Goal: Information Seeking & Learning: Learn about a topic

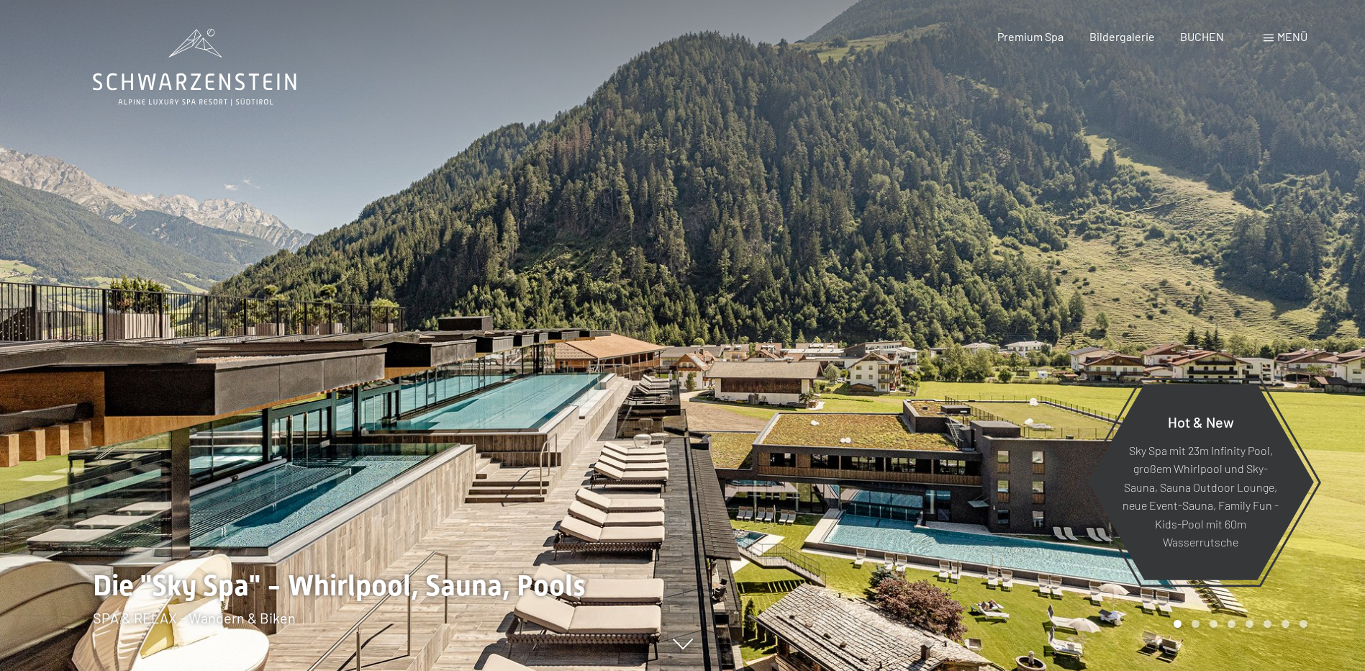
click at [1286, 32] on span "Menü" at bounding box center [1293, 37] width 30 height 14
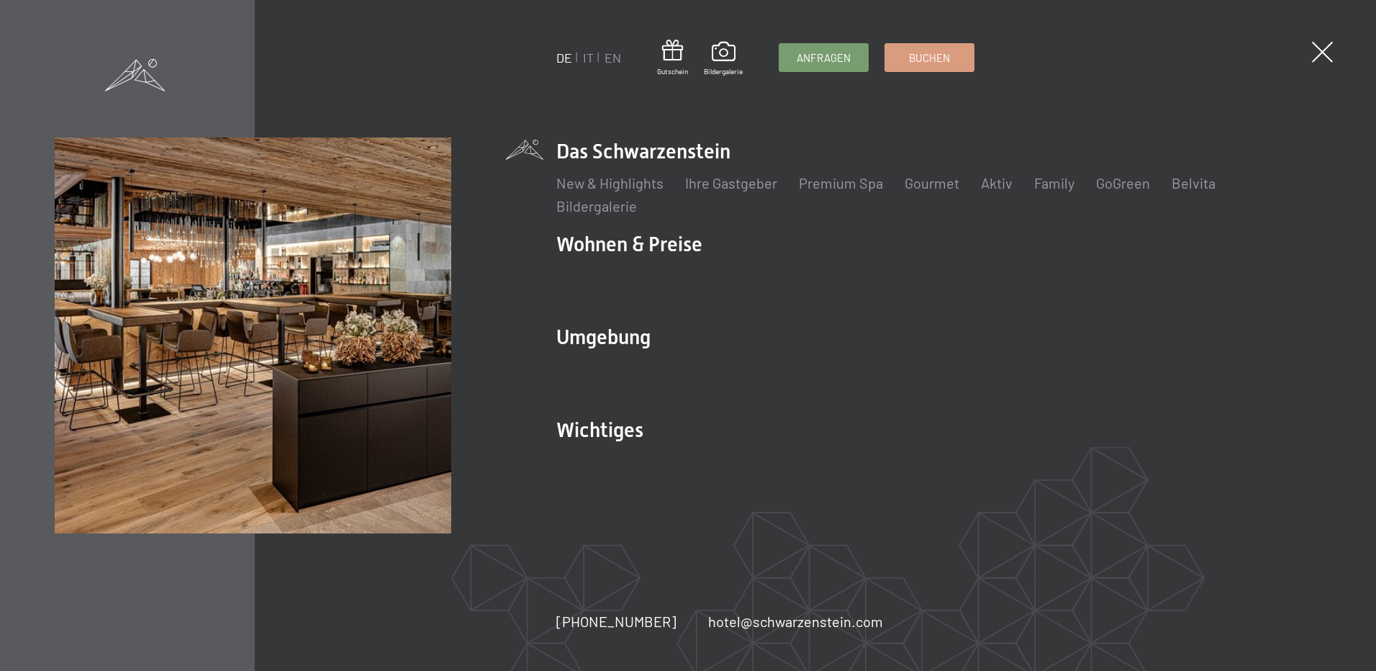
click at [860, 196] on ul "New & Highlights Ihre Gastgeber Premium Spa Gourmet Aktiv Wochenprogramm Bilder…" at bounding box center [938, 194] width 764 height 43
click at [859, 191] on link "Premium Spa" at bounding box center [841, 182] width 84 height 17
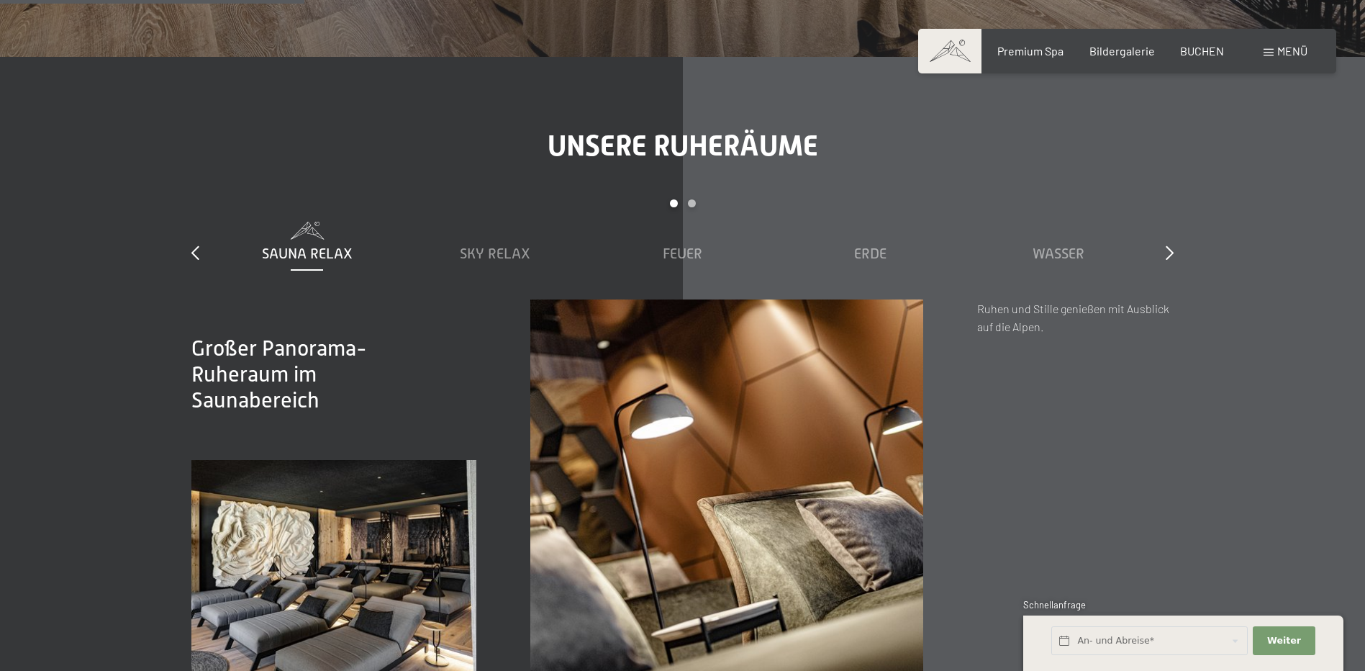
scroll to position [2447, 0]
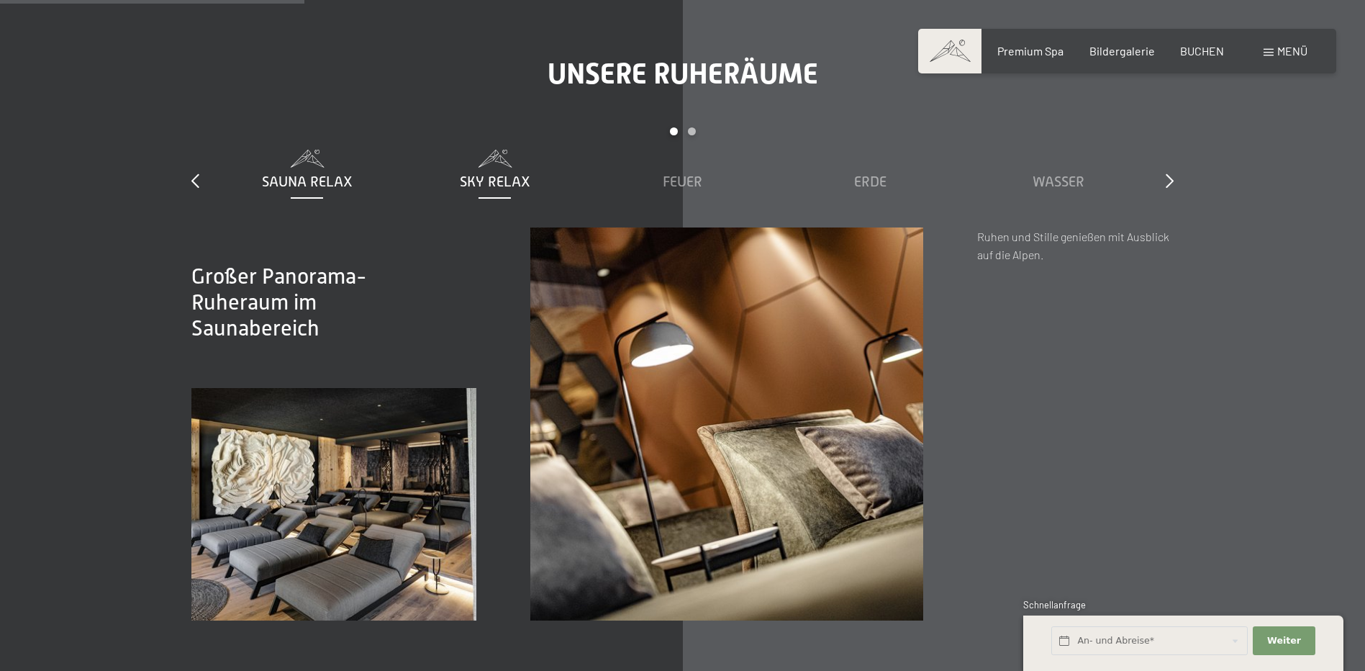
click at [487, 173] on span "Sky Relax" at bounding box center [495, 181] width 71 height 16
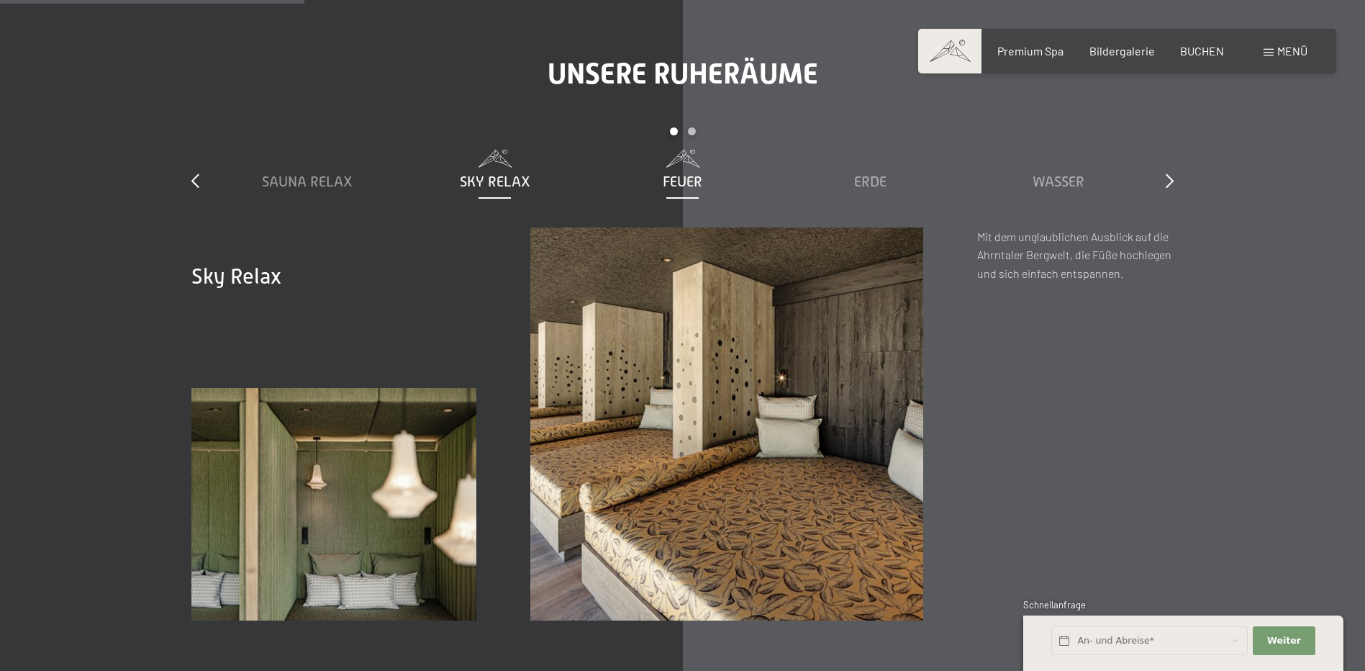
click at [669, 173] on span "Feuer" at bounding box center [683, 181] width 40 height 16
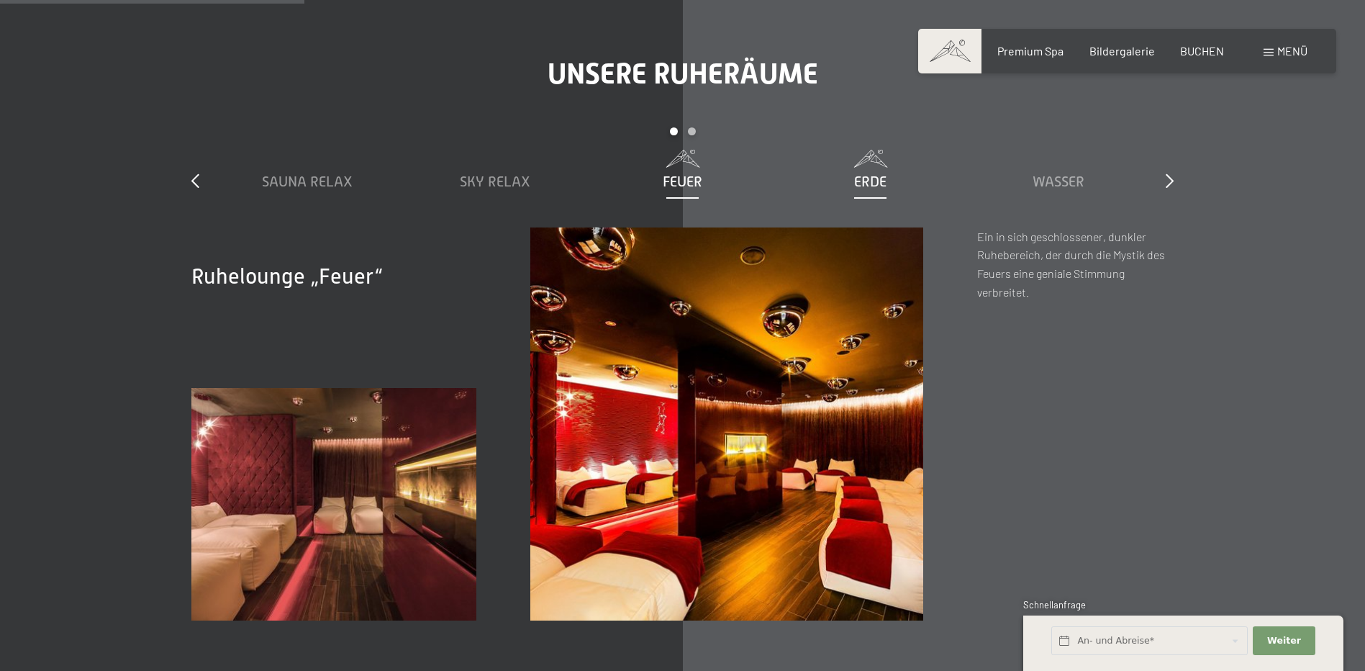
click at [862, 173] on span "Erde" at bounding box center [870, 181] width 32 height 16
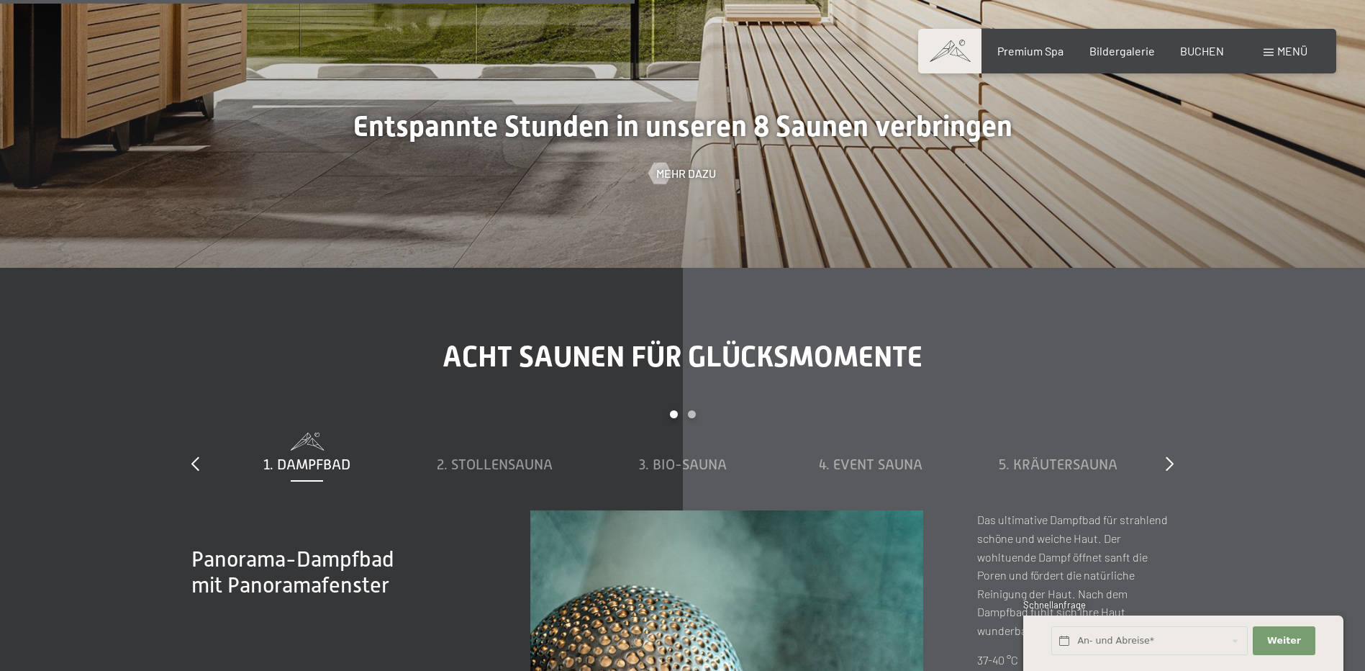
scroll to position [5255, 0]
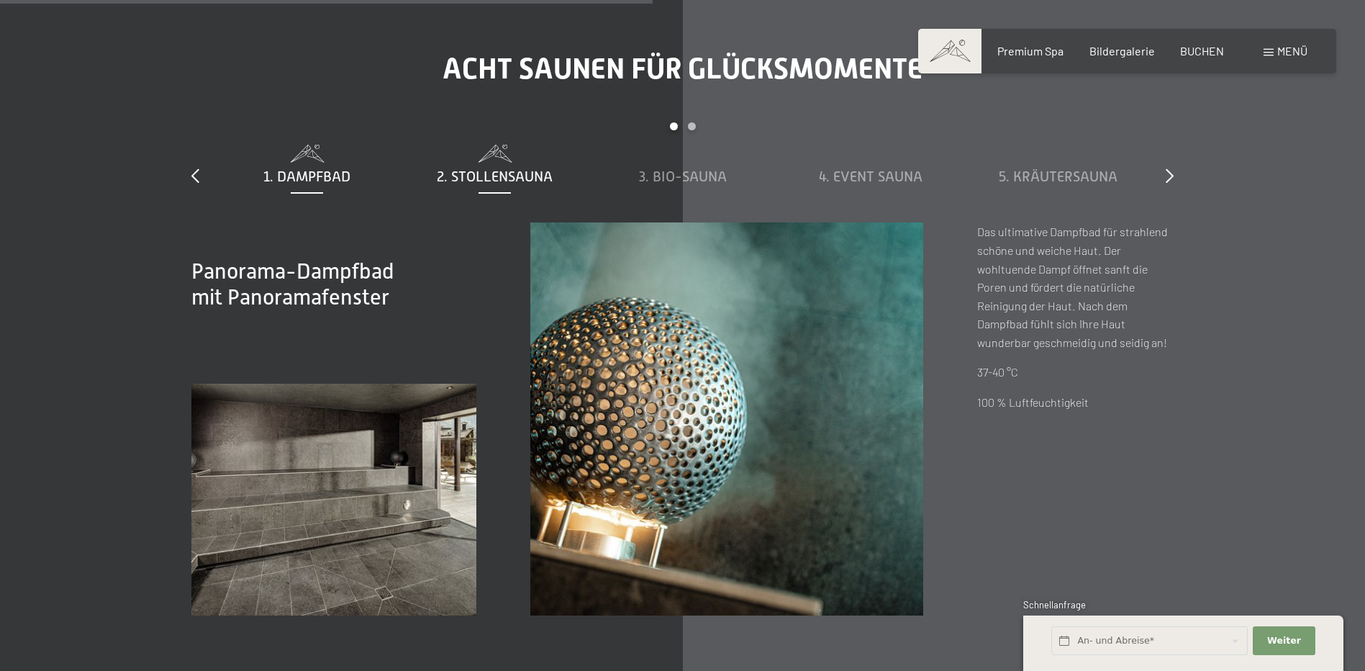
click at [523, 168] on span "2. Stollensauna" at bounding box center [495, 176] width 116 height 16
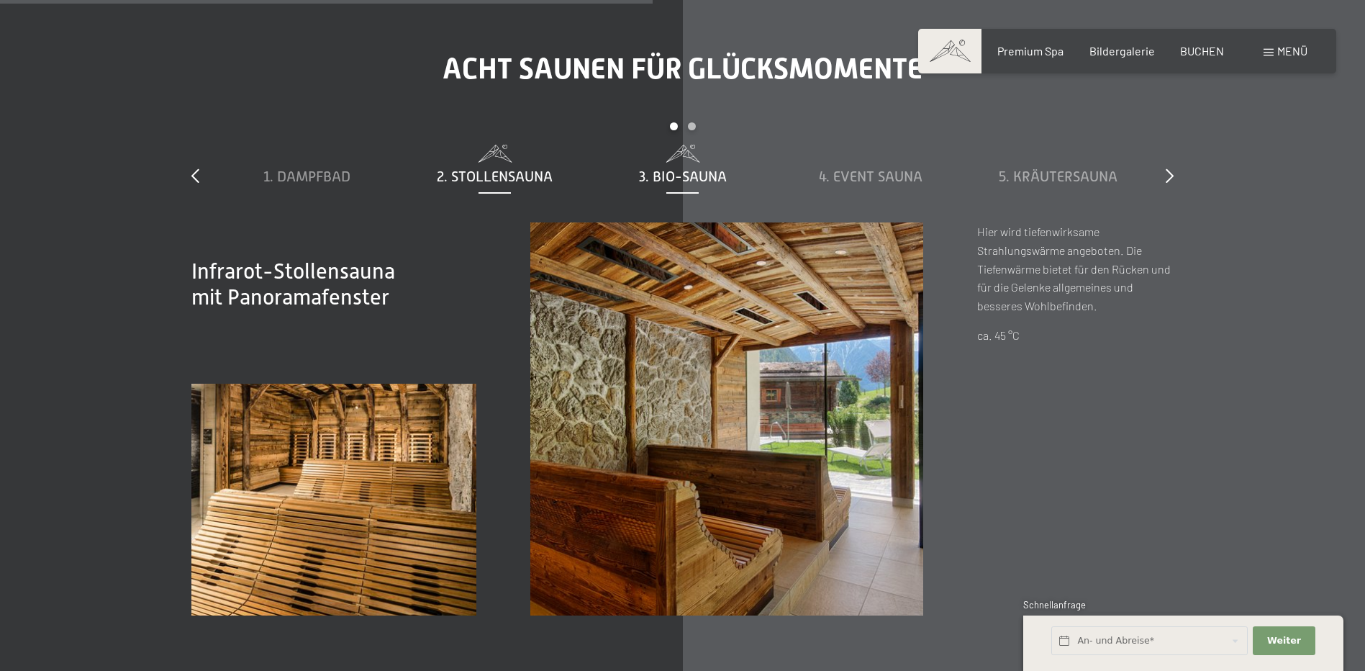
click at [676, 168] on span "3. Bio-Sauna" at bounding box center [683, 176] width 88 height 16
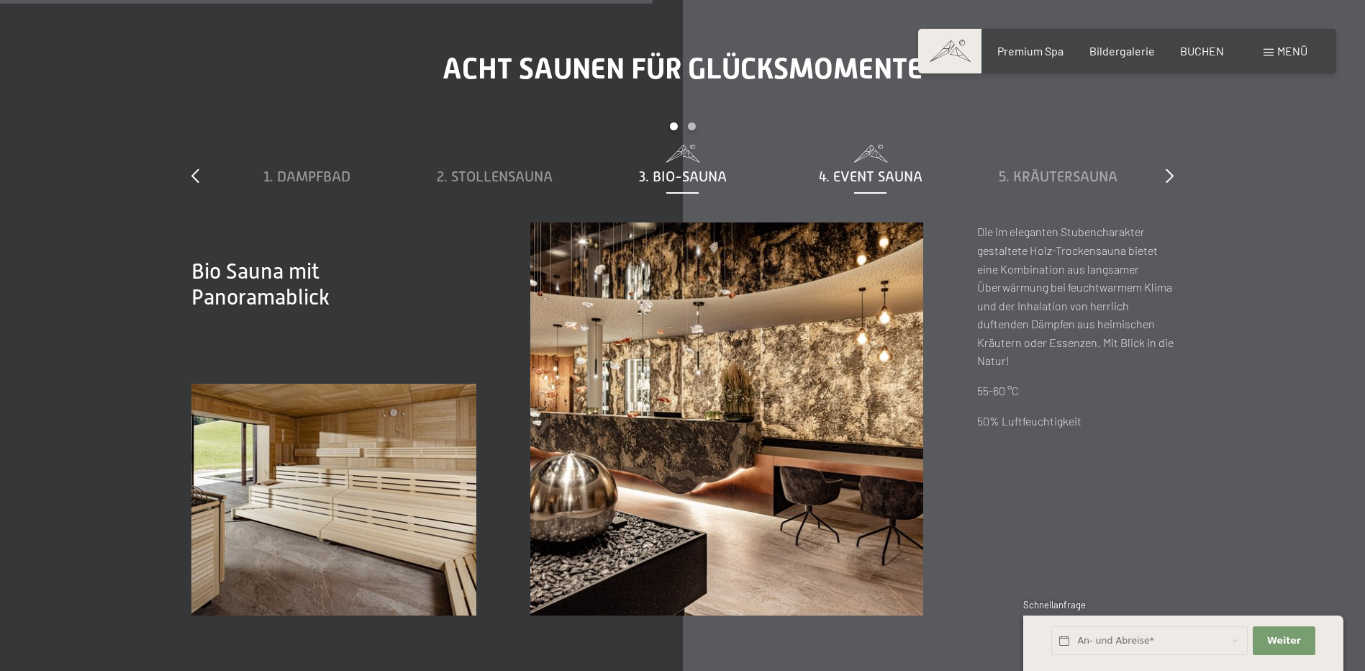
click at [875, 168] on span "4. Event Sauna" at bounding box center [871, 176] width 104 height 16
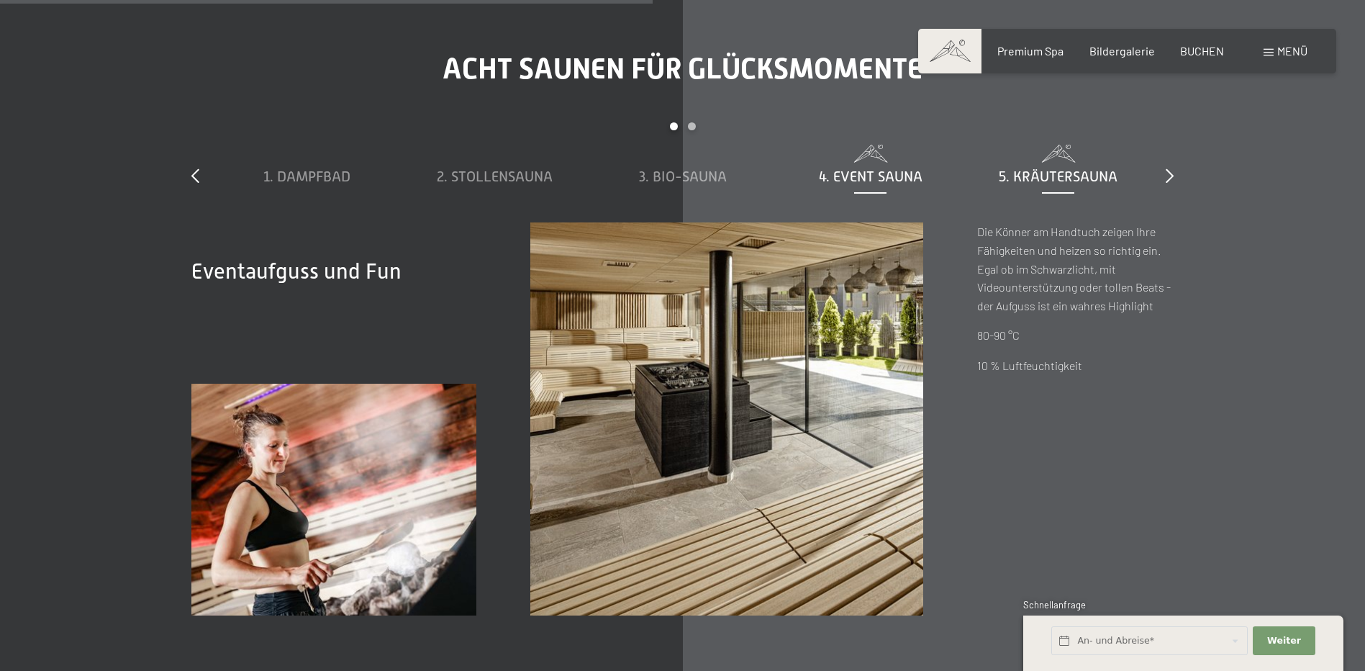
click at [1016, 166] on div "5. Kräutersauna" at bounding box center [1058, 176] width 173 height 20
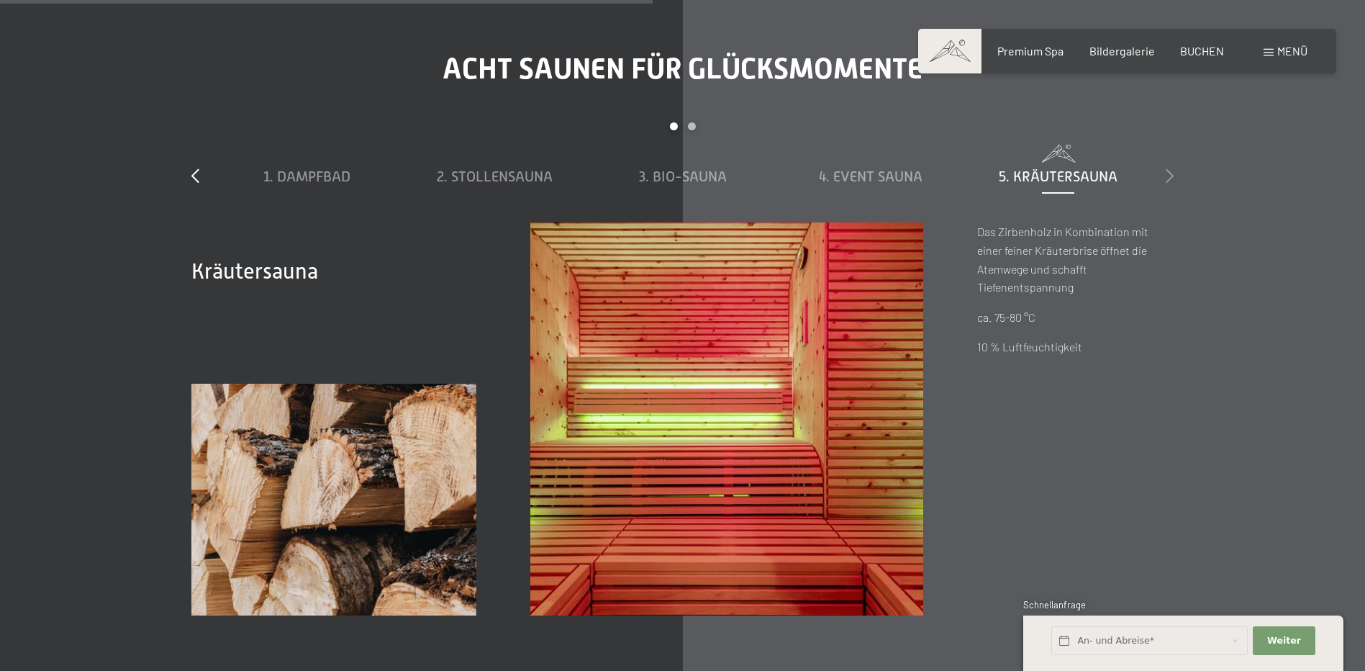
click at [1173, 168] on icon at bounding box center [1170, 175] width 8 height 14
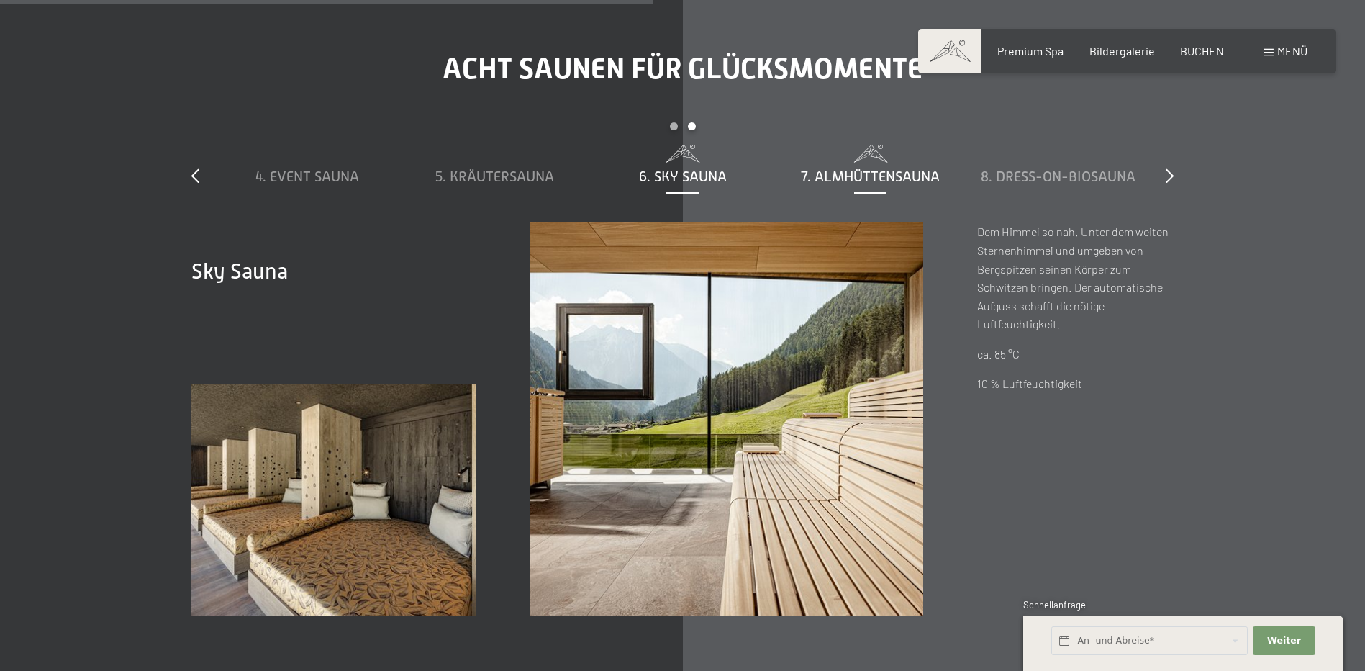
click at [859, 168] on span "7. Almhüttensauna" at bounding box center [870, 176] width 139 height 16
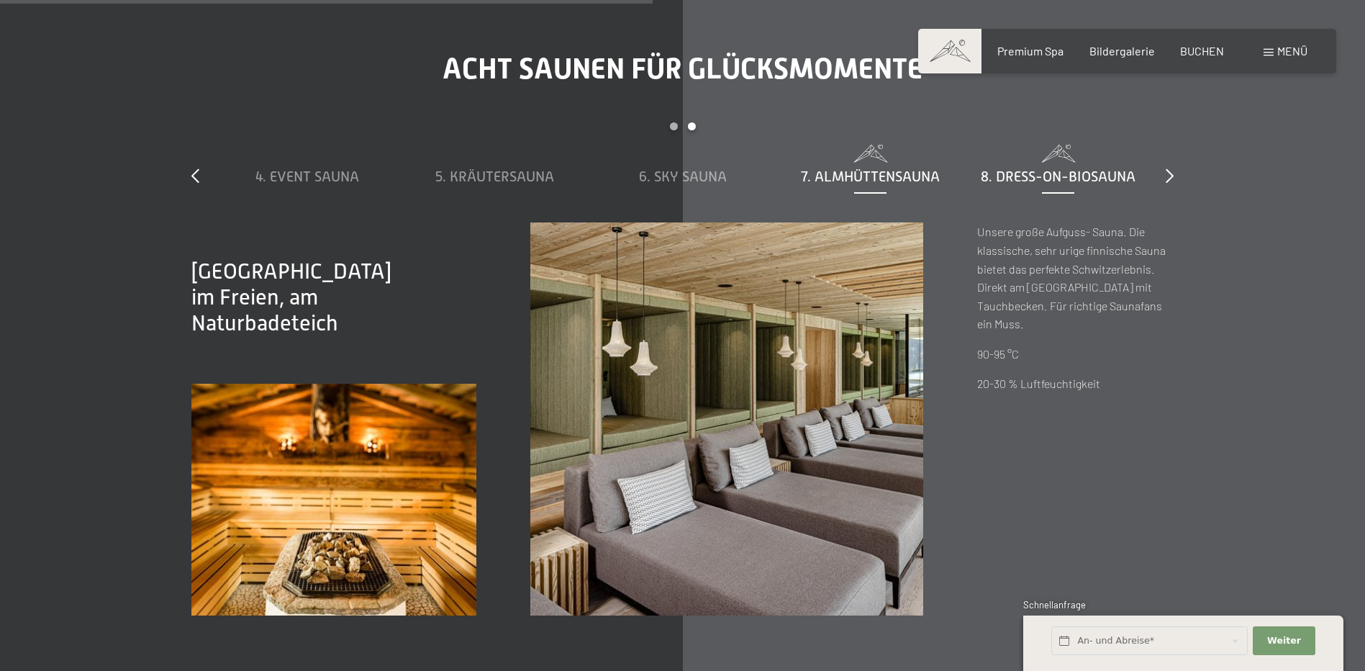
click at [1029, 168] on span "8. Dress-on-Biosauna" at bounding box center [1058, 176] width 155 height 16
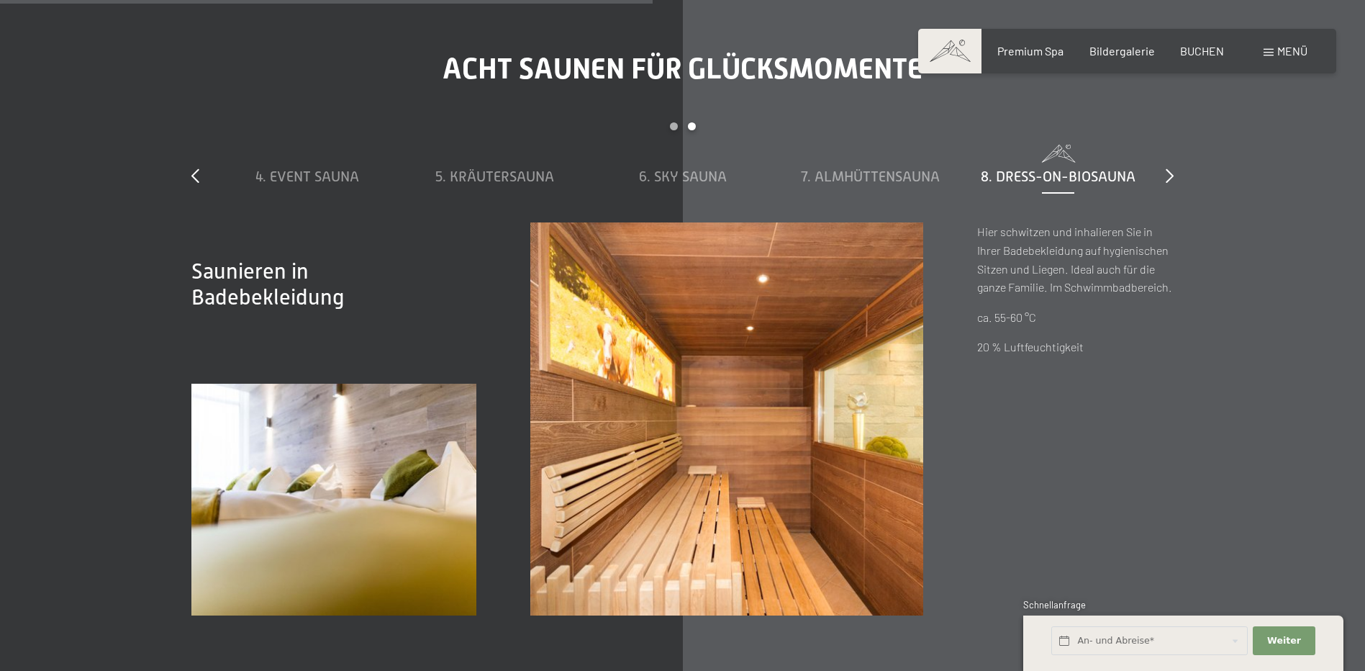
click at [1176, 115] on div "Acht Saunen für Glücksmomente slide 4 to 8 of 8 1. Dampfbad 2. Stollensauna 3. …" at bounding box center [682, 334] width 1091 height 564
click at [1168, 168] on icon at bounding box center [1170, 175] width 8 height 14
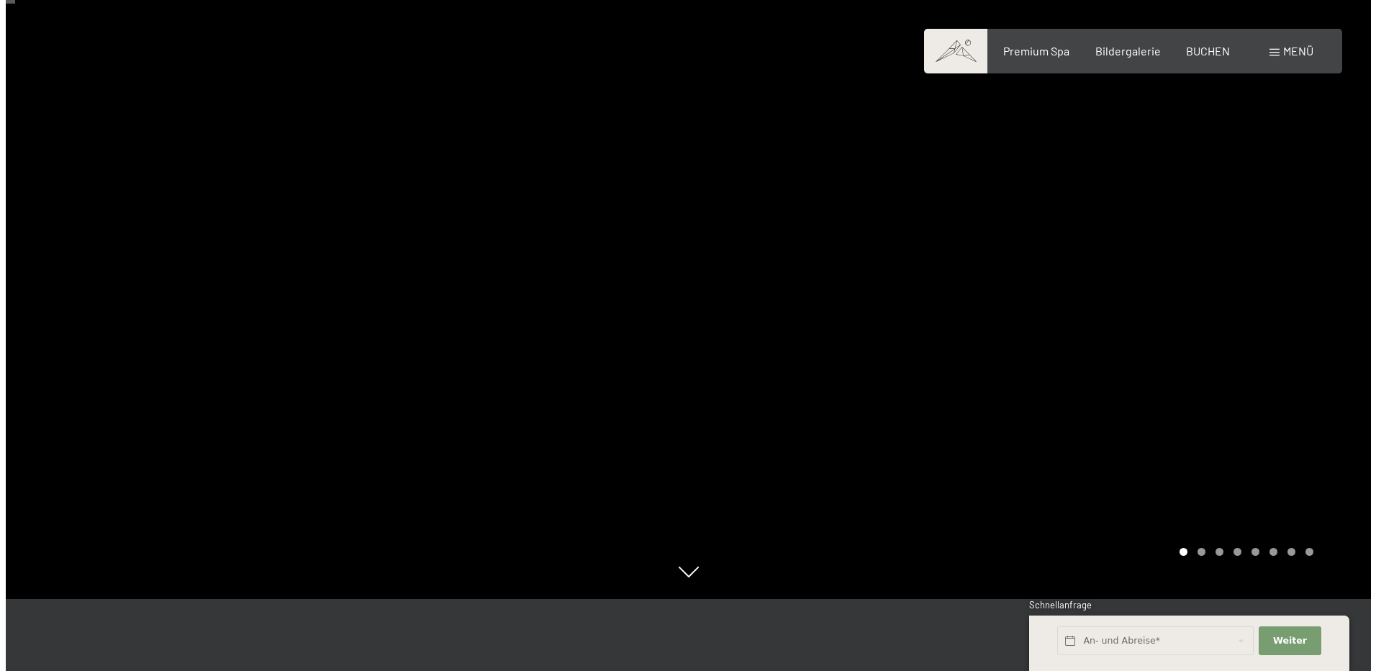
scroll to position [0, 0]
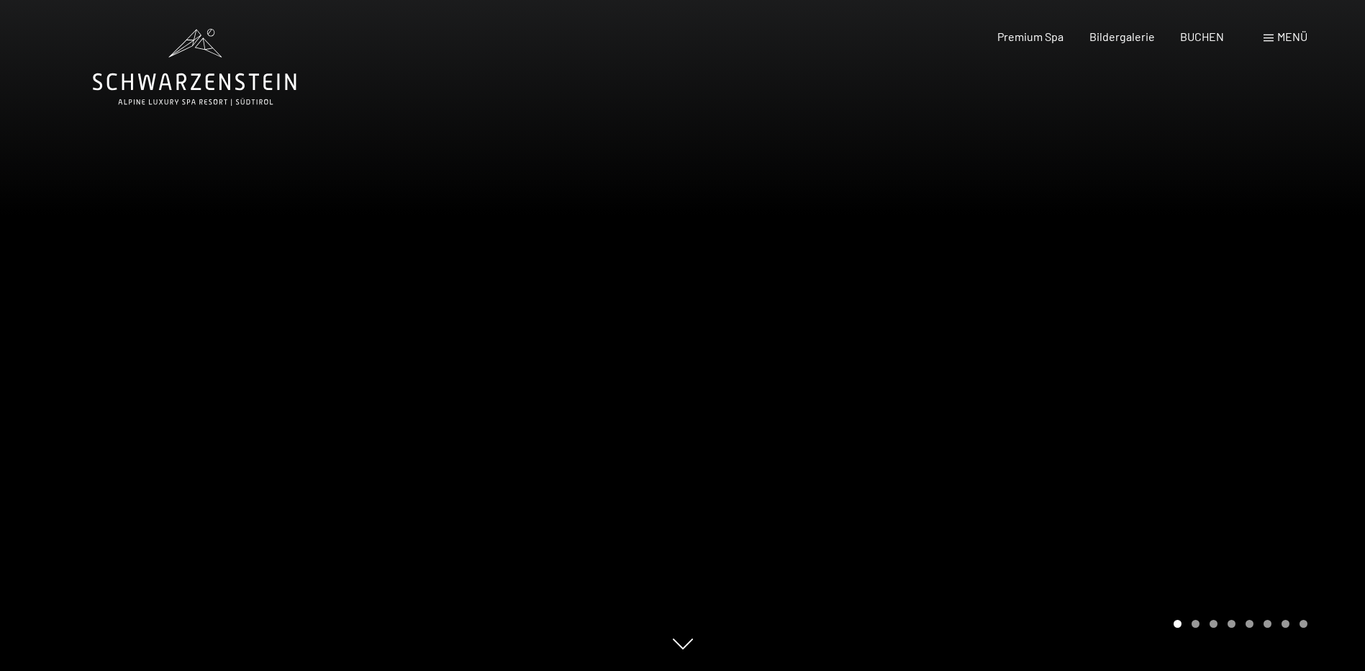
click at [1283, 44] on div "Menü" at bounding box center [1286, 37] width 44 height 16
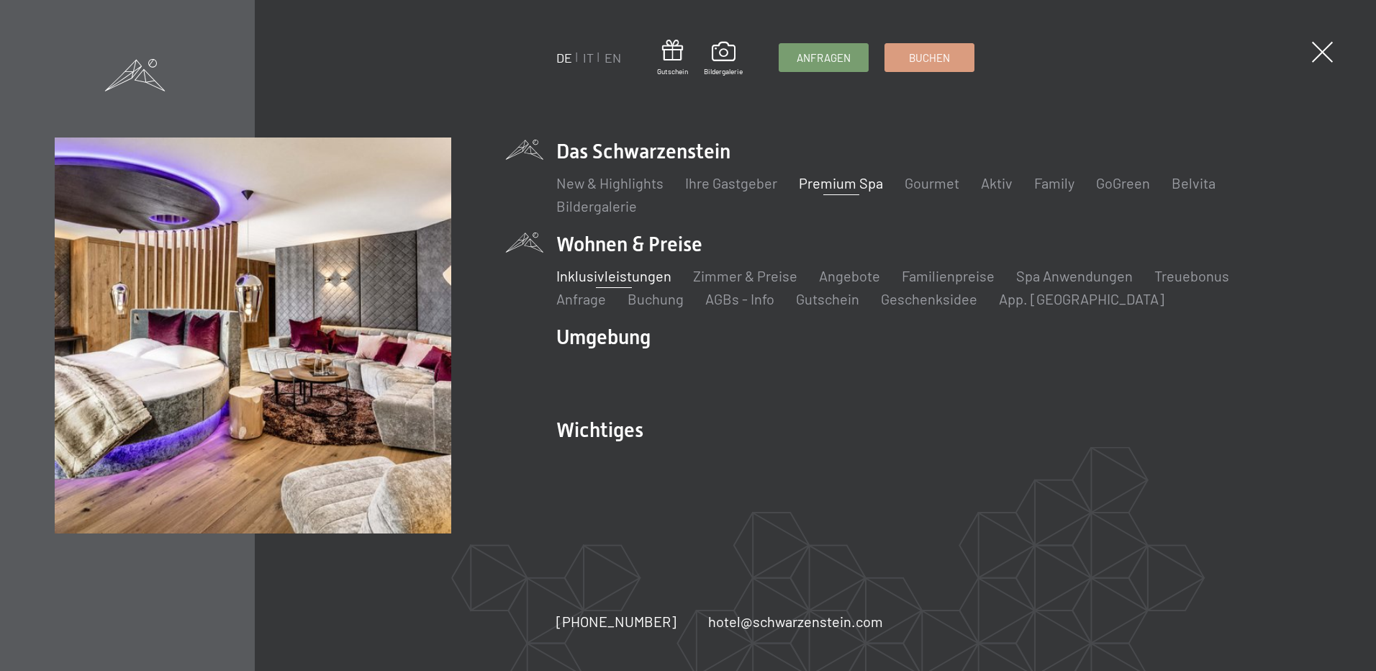
click at [638, 271] on link "Inklusivleistungen" at bounding box center [613, 275] width 115 height 17
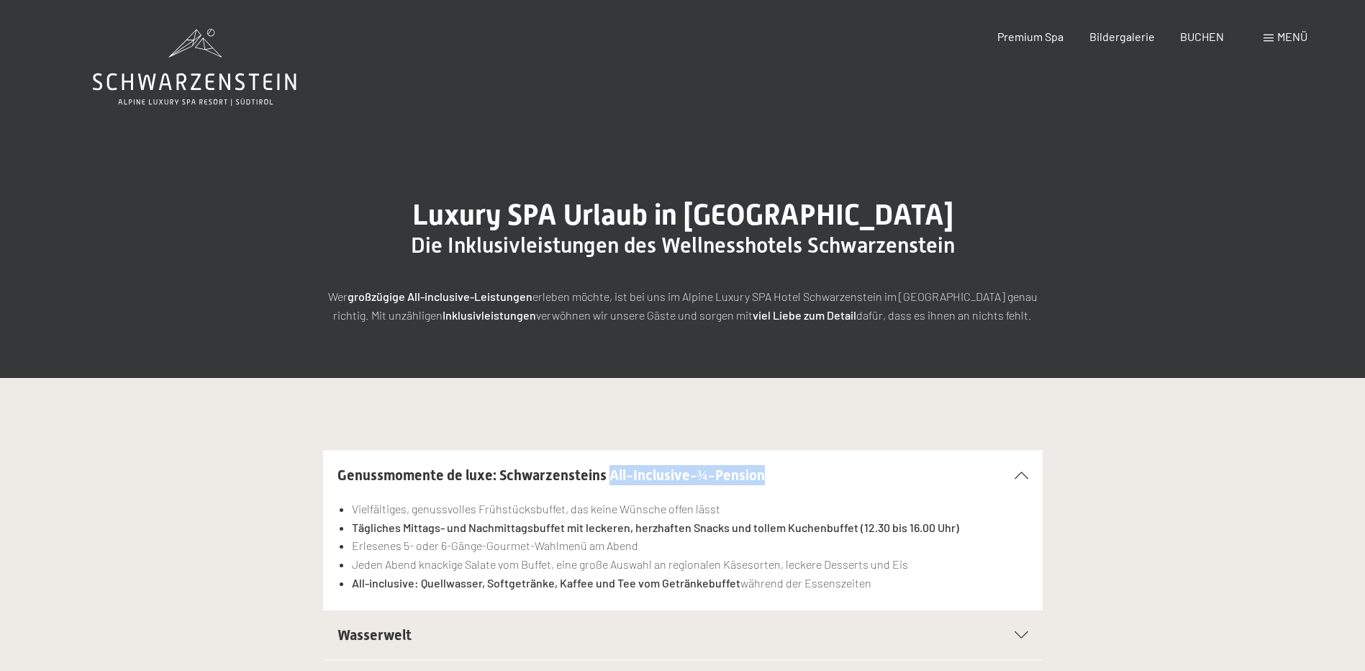
drag, startPoint x: 770, startPoint y: 474, endPoint x: 610, endPoint y: 470, distance: 160.6
click at [610, 470] on h2 "Genussmomente de luxe: Schwarzensteins All-Inclusive-¾-Pension" at bounding box center [649, 475] width 622 height 20
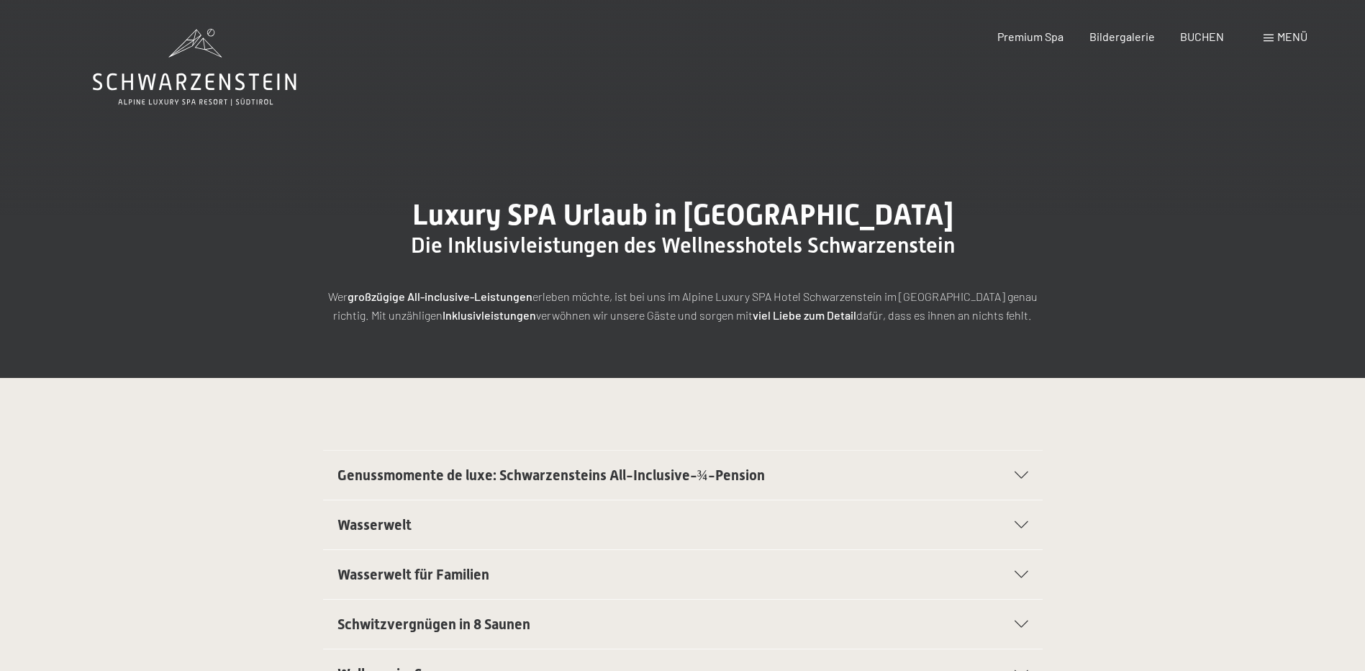
drag, startPoint x: 610, startPoint y: 470, endPoint x: 721, endPoint y: 511, distance: 118.2
click at [721, 511] on div "Wasserwelt" at bounding box center [683, 524] width 691 height 49
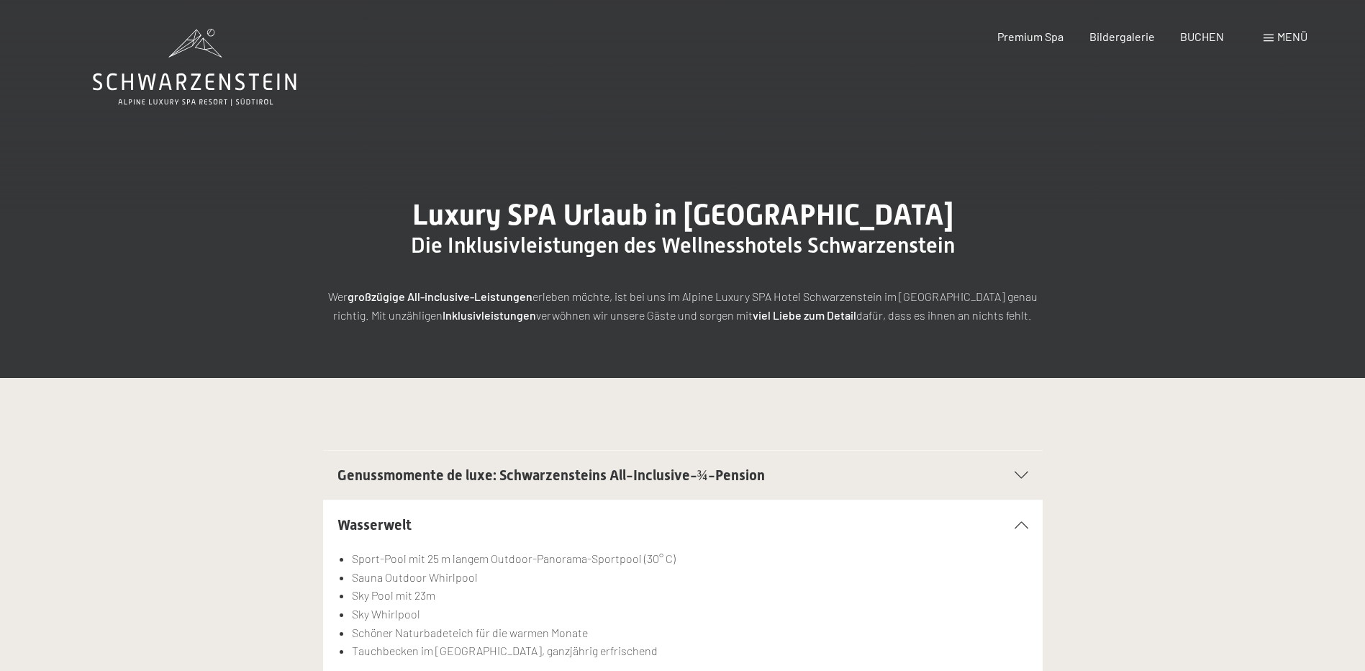
click at [742, 485] on h2 "Genussmomente de luxe: Schwarzensteins All-Inclusive-¾-Pension" at bounding box center [649, 475] width 622 height 20
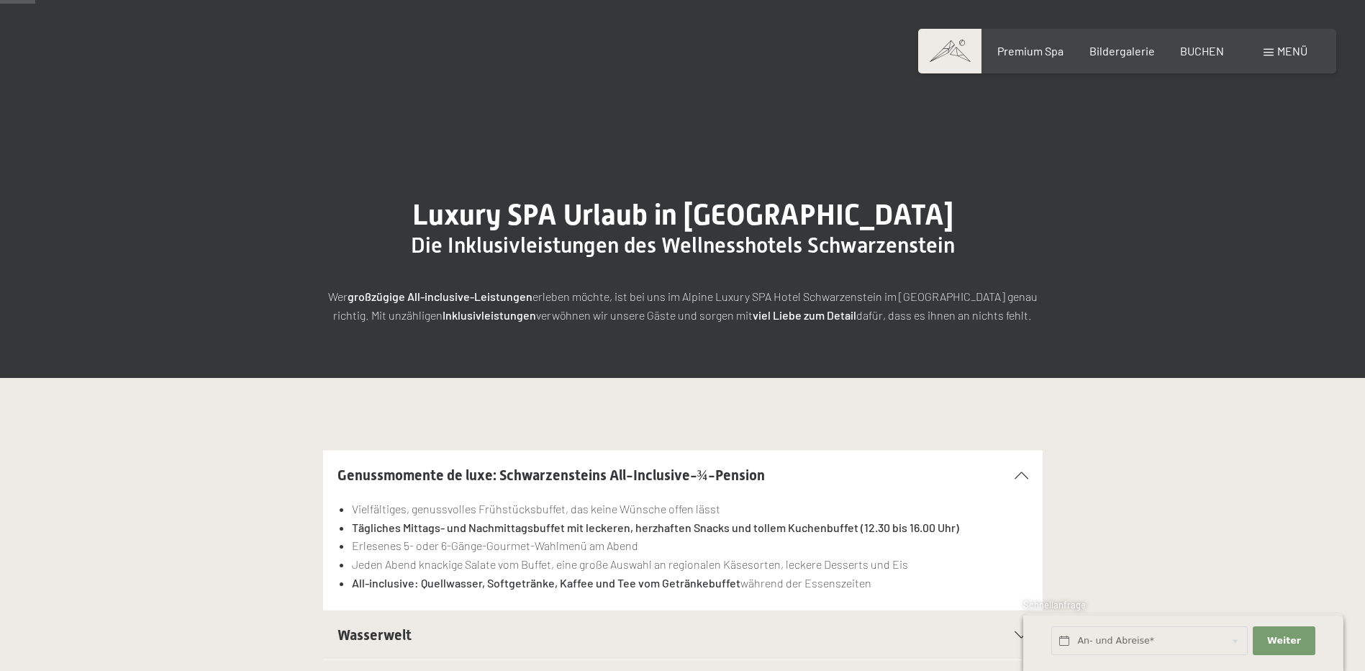
scroll to position [72, 0]
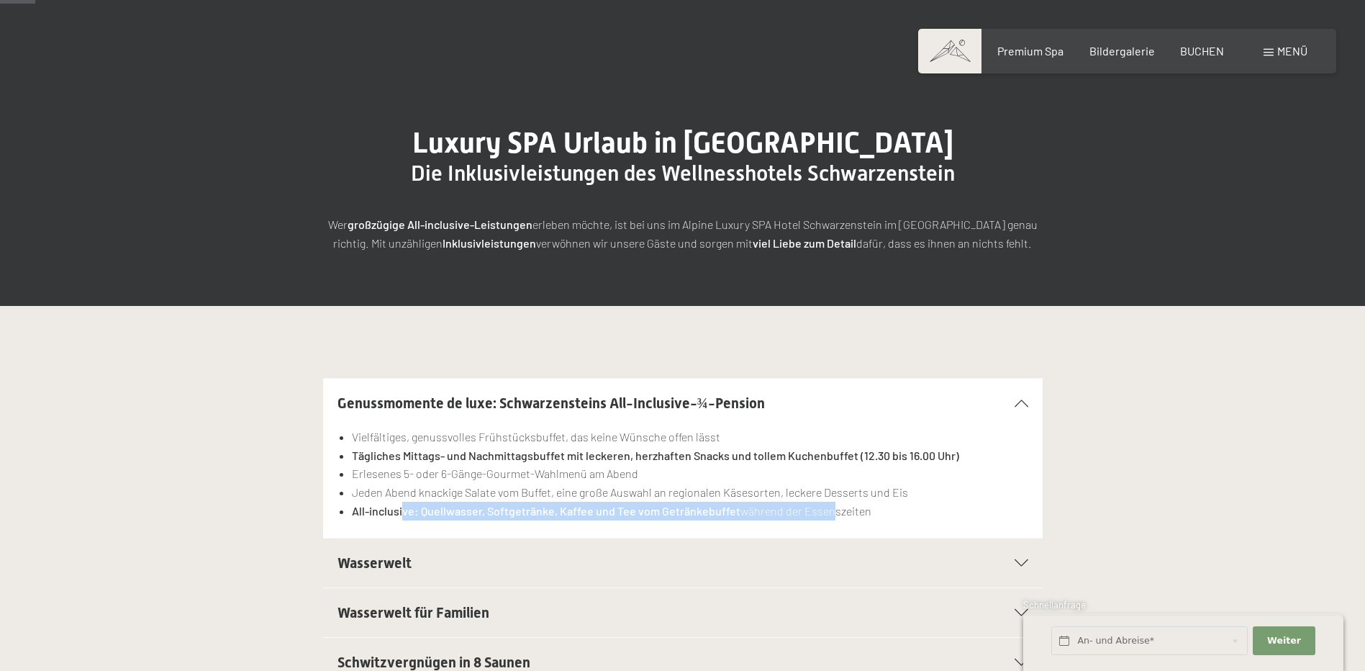
drag, startPoint x: 401, startPoint y: 510, endPoint x: 825, endPoint y: 525, distance: 424.2
click at [825, 525] on div "Vielfältiges, genussvolles Frühstücksbuffet, das keine Wünsche offen lässt Tägl…" at bounding box center [683, 483] width 691 height 110
click at [1096, 460] on div "Genussmomente de luxe: Schwarzensteins All-Inclusive-¾-Pension Vielfältiges, ge…" at bounding box center [682, 458] width 983 height 161
